Goal: Task Accomplishment & Management: Use online tool/utility

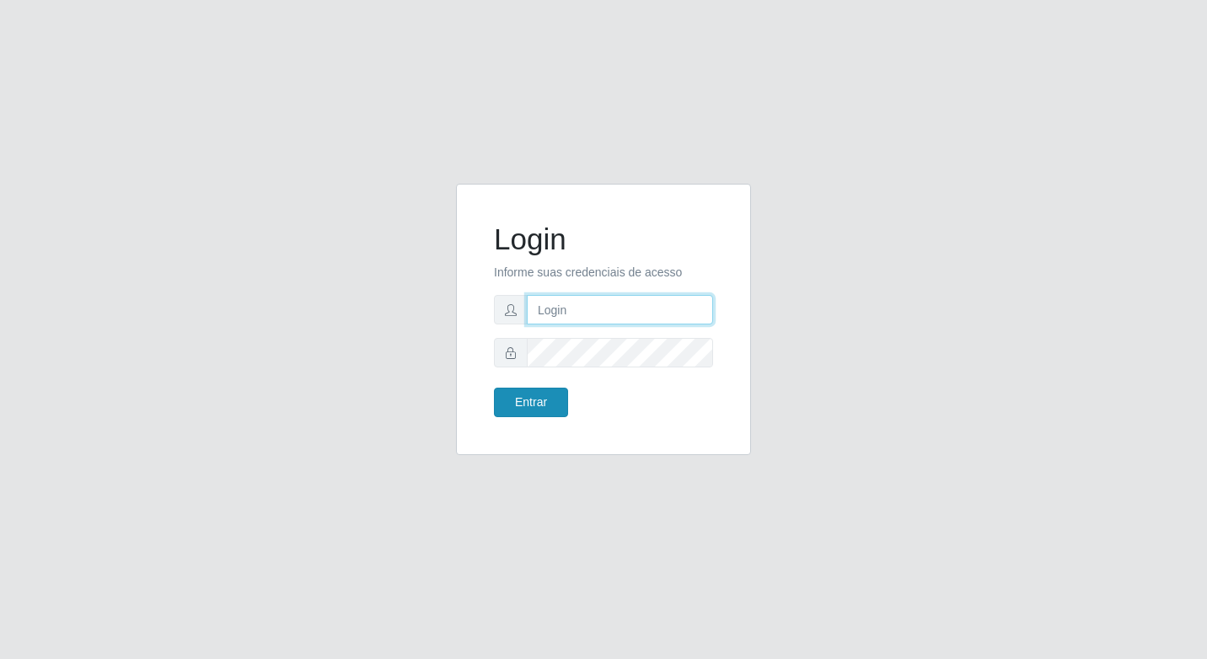
type input "elyda@quaresma"
click at [518, 405] on button "Entrar" at bounding box center [531, 402] width 74 height 29
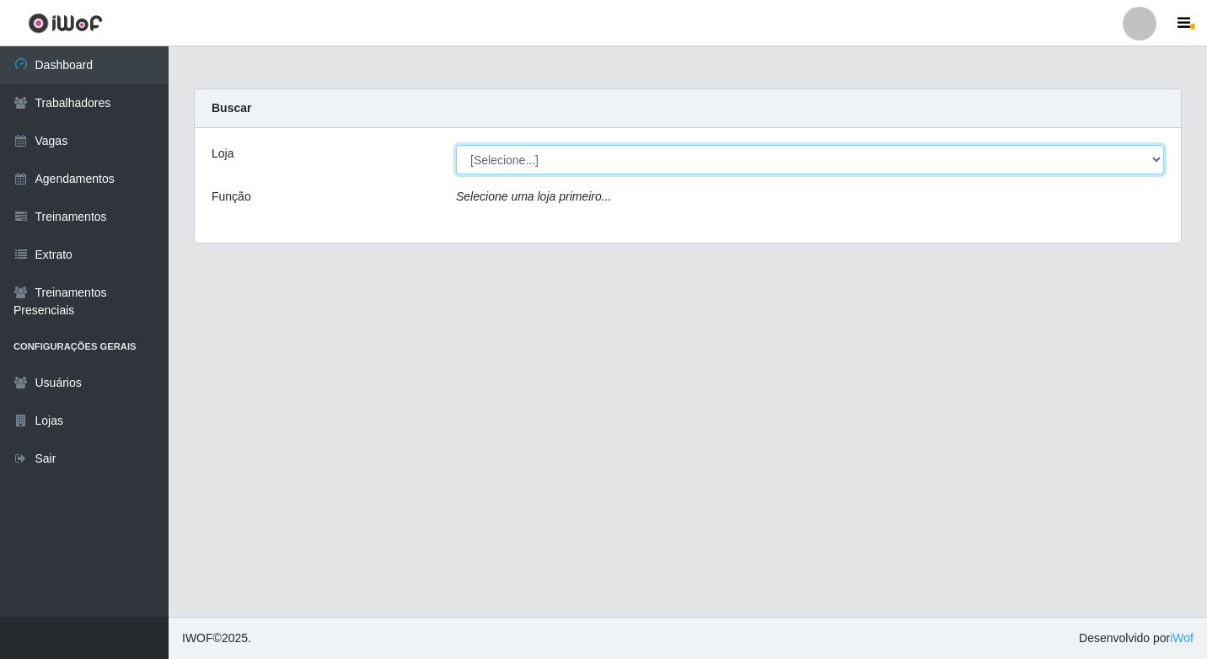
click at [593, 173] on select "[Selecione...] Super Quaresma Hortifruti" at bounding box center [810, 159] width 708 height 29
select select "511"
click at [456, 145] on select "[Selecione...] Super Quaresma Hortifruti" at bounding box center [810, 159] width 708 height 29
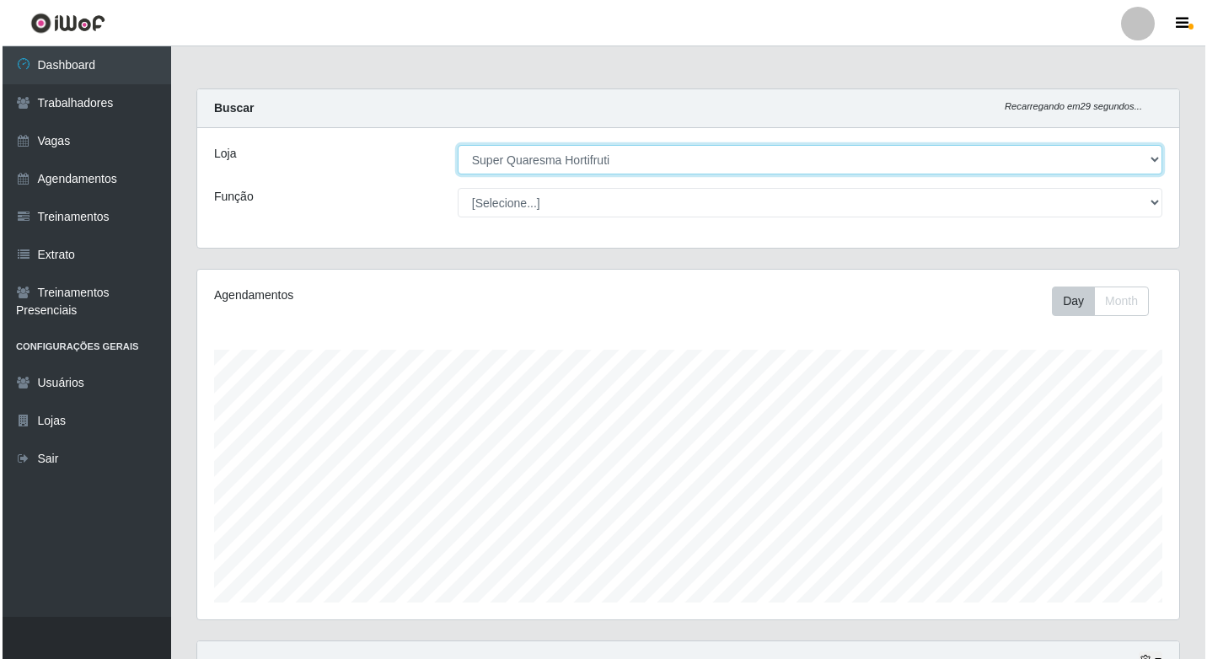
scroll to position [235, 0]
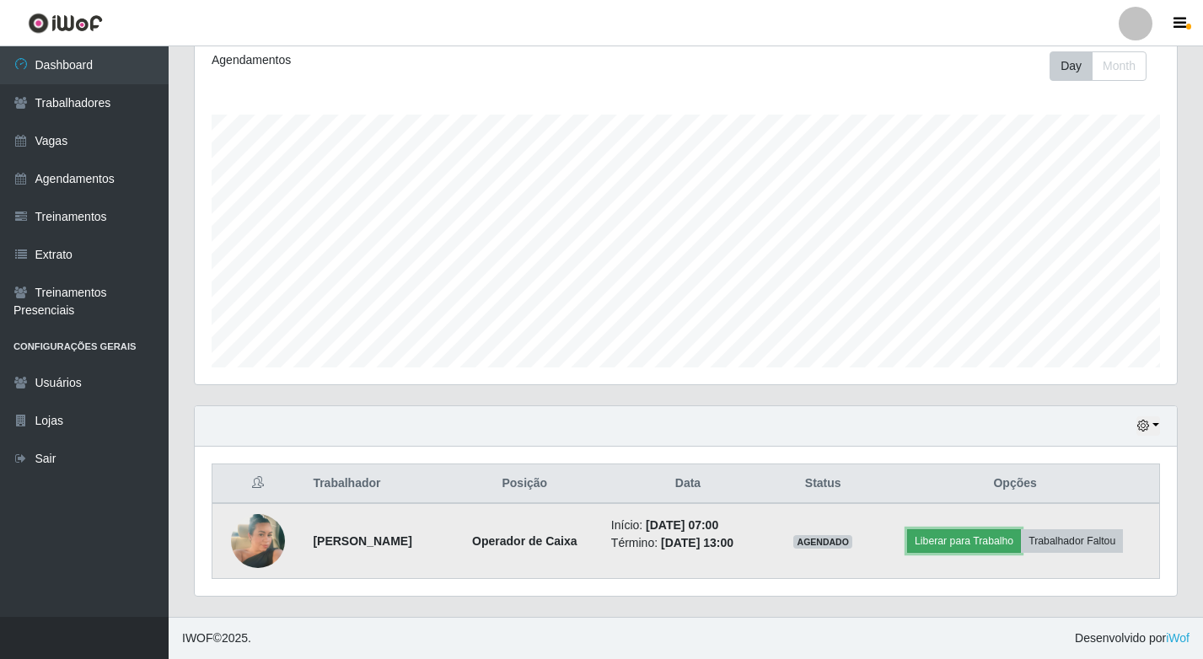
click at [980, 530] on button "Liberar para Trabalho" at bounding box center [964, 541] width 114 height 24
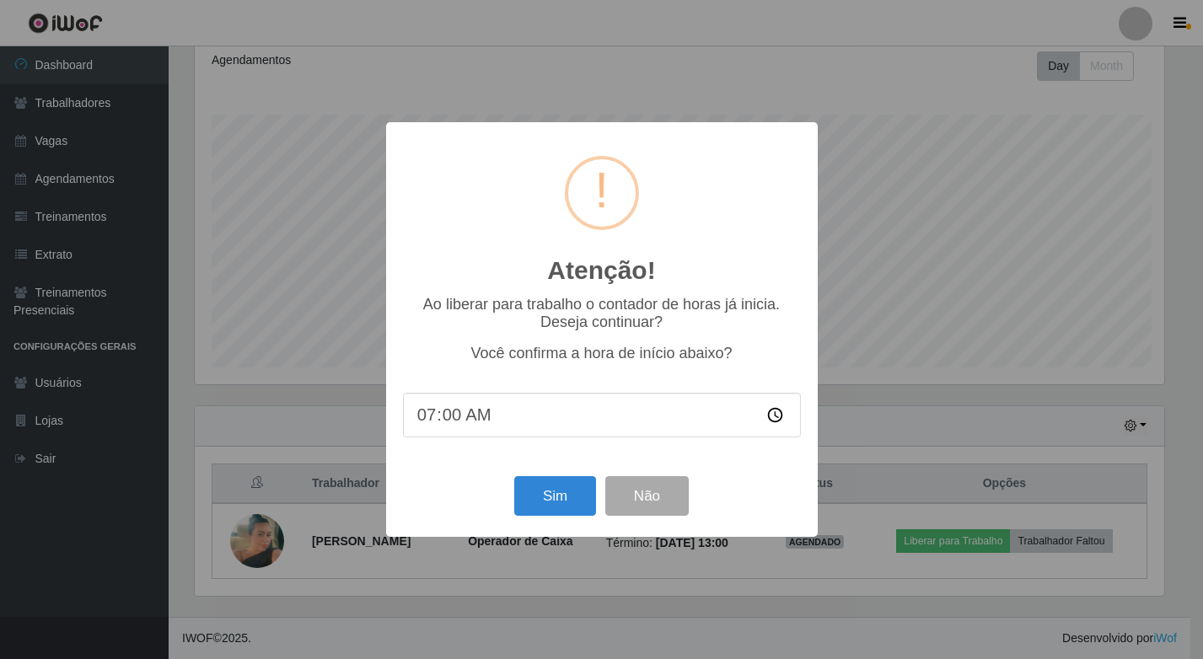
scroll to position [350, 973]
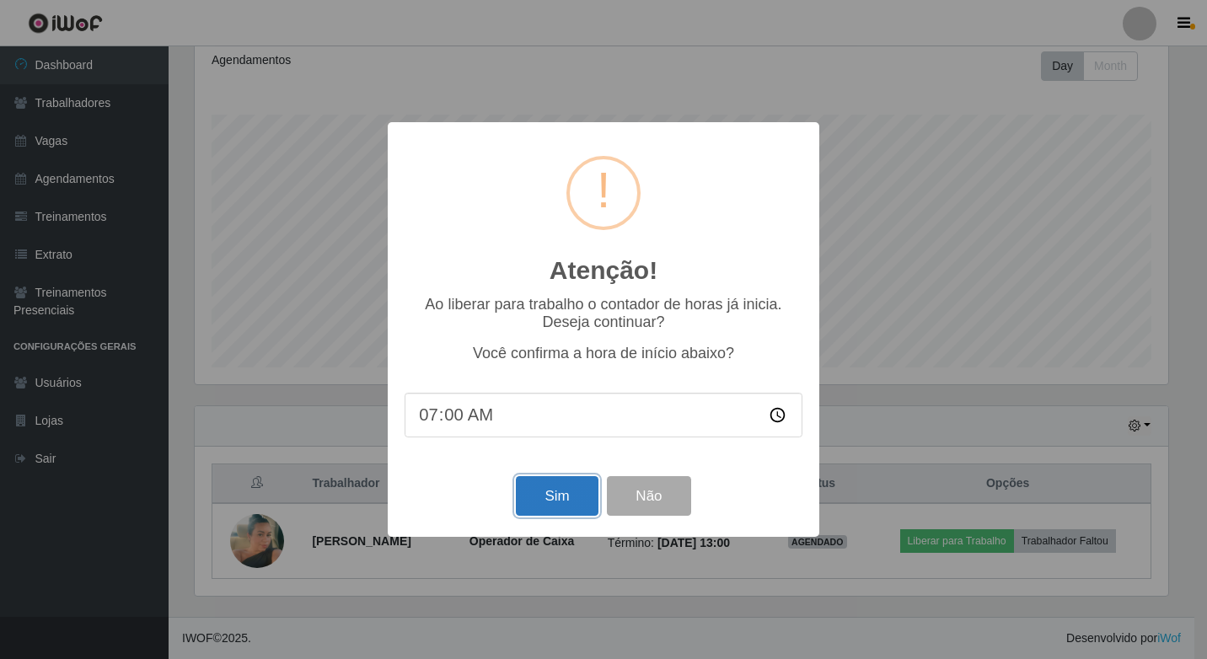
click at [576, 483] on button "Sim" at bounding box center [557, 496] width 82 height 40
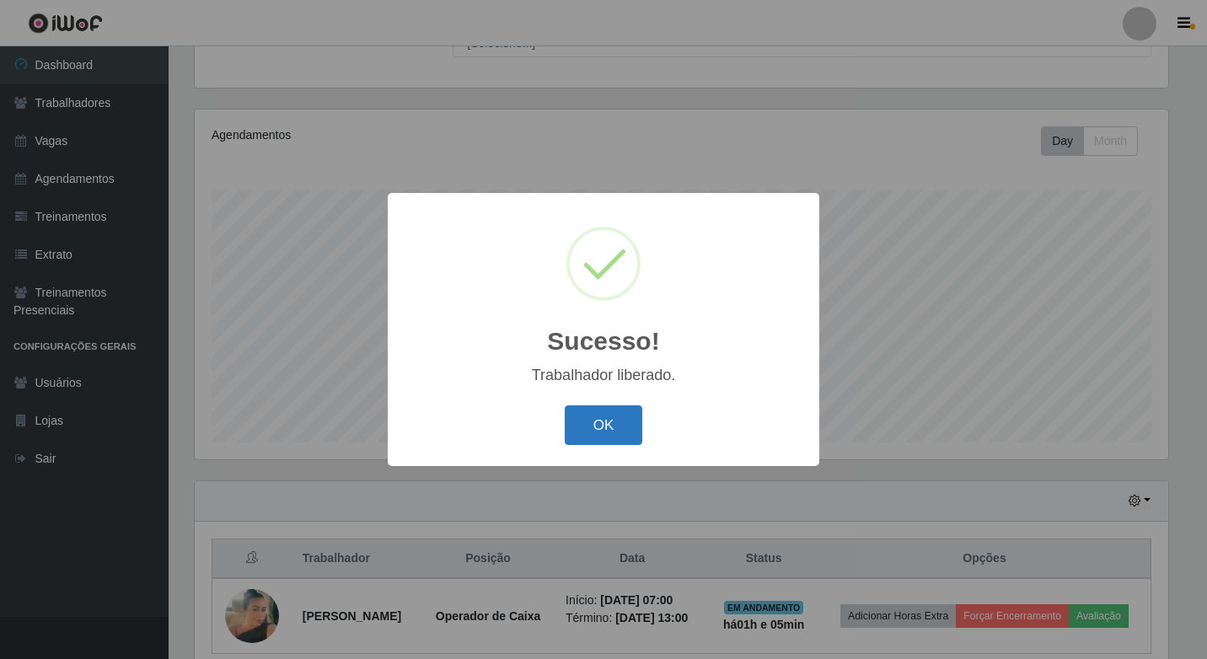
click at [590, 416] on button "OK" at bounding box center [604, 425] width 78 height 40
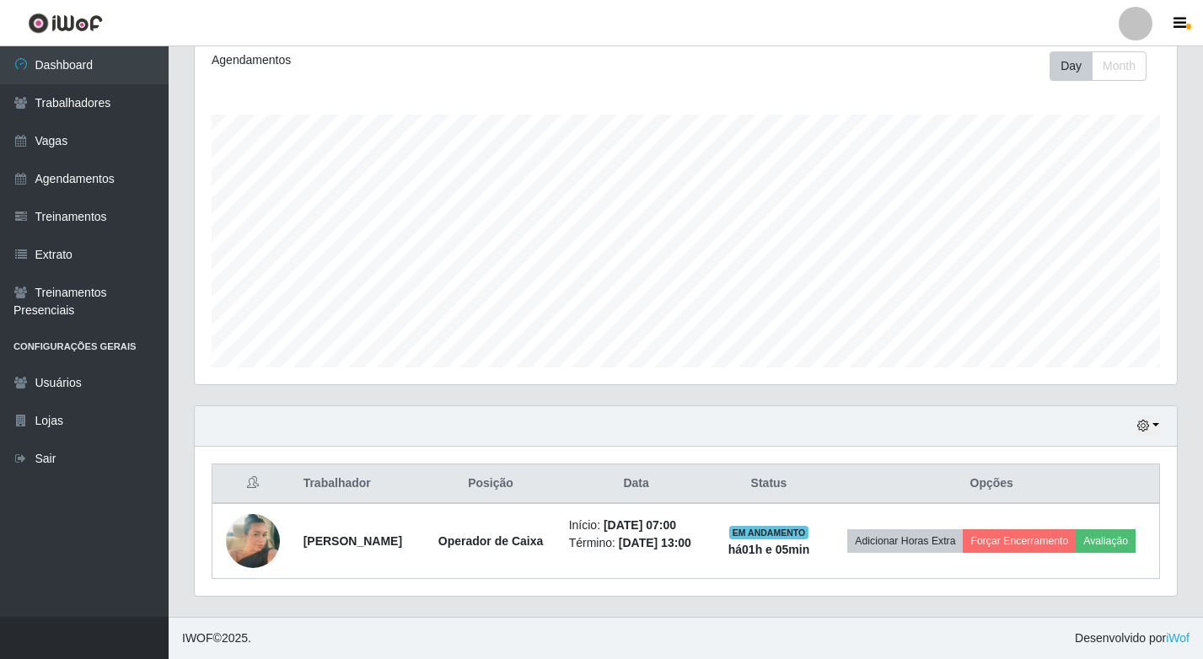
scroll to position [248, 0]
drag, startPoint x: -3, startPoint y: 695, endPoint x: 1197, endPoint y: 88, distance: 1345.3
click at [1197, 88] on div "Carregando... Buscar Recarregando em 13 segundos... Loja [Selecione...] Super Q…" at bounding box center [686, 235] width 1034 height 764
